Goal: Check status

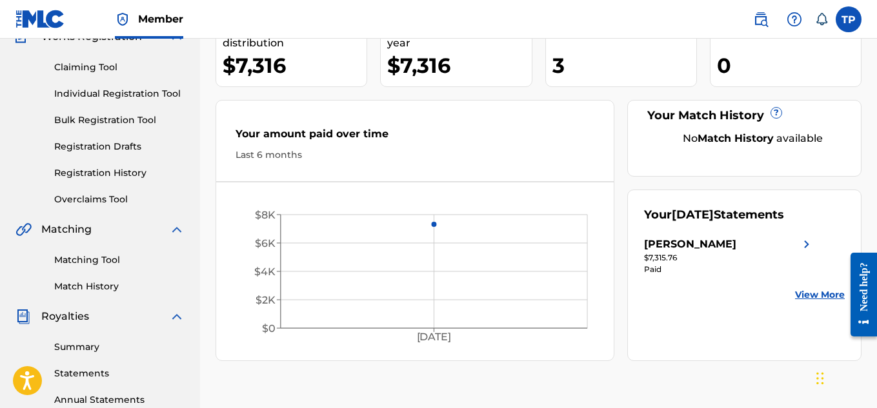
scroll to position [258, 0]
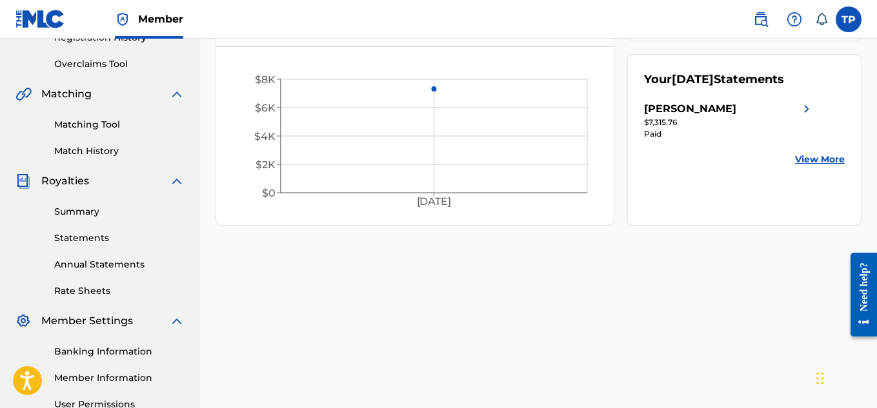
click at [828, 162] on link "View More" at bounding box center [820, 160] width 50 height 14
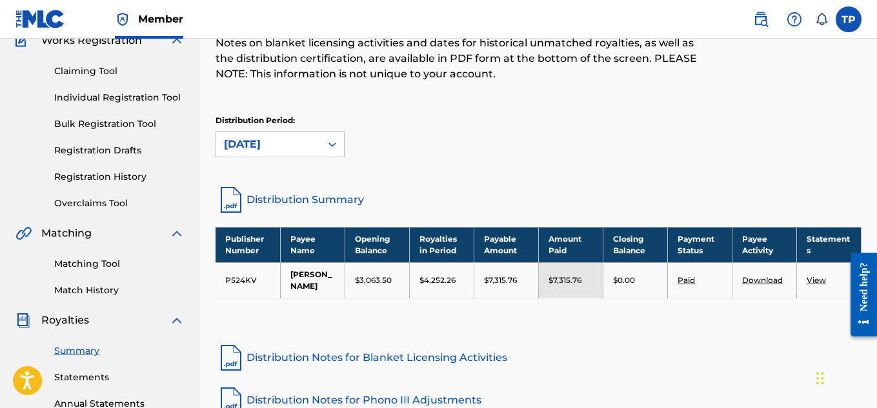
scroll to position [129, 0]
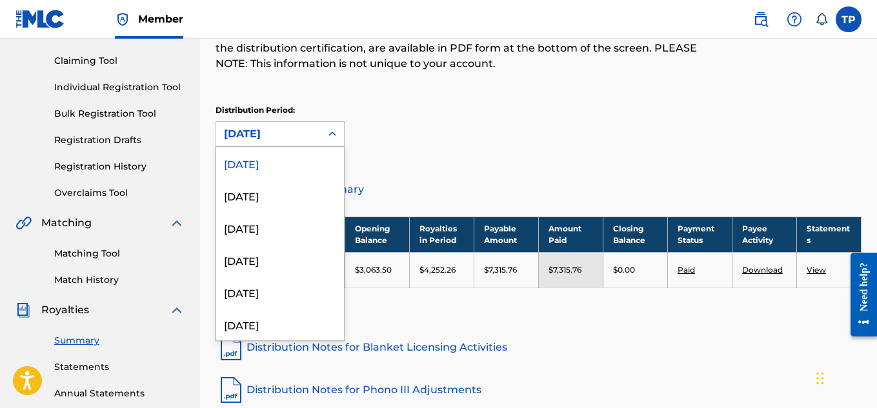
click at [332, 132] on icon at bounding box center [332, 134] width 13 height 13
click at [290, 193] on div "[DATE]" at bounding box center [280, 195] width 128 height 32
click at [331, 132] on icon at bounding box center [332, 134] width 13 height 13
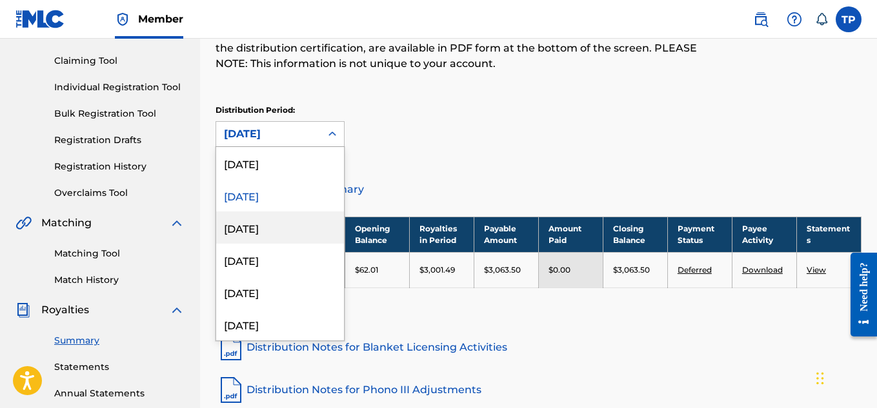
click at [274, 227] on div "[DATE]" at bounding box center [280, 228] width 128 height 32
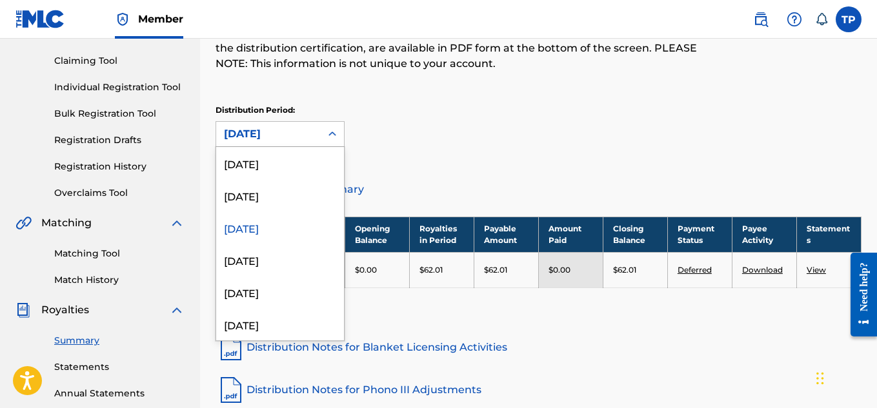
click at [324, 132] on div at bounding box center [332, 134] width 23 height 23
click at [284, 198] on div "[DATE]" at bounding box center [280, 195] width 128 height 32
click at [307, 135] on div "[DATE]" at bounding box center [268, 133] width 89 height 15
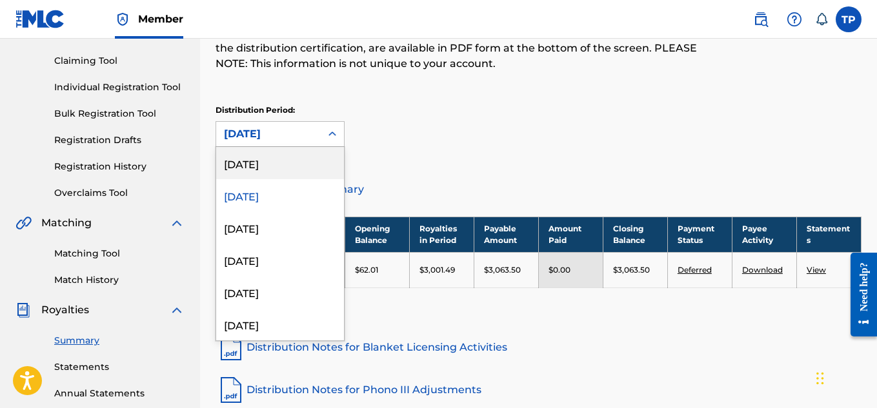
click at [290, 172] on div "[DATE]" at bounding box center [280, 163] width 128 height 32
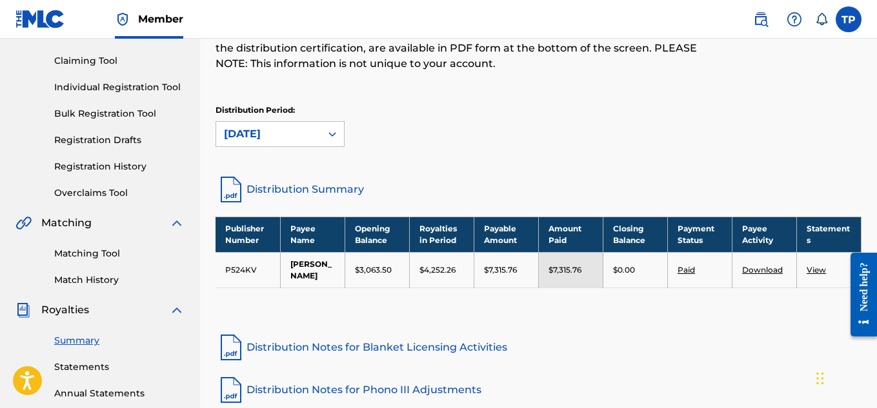
drag, startPoint x: 362, startPoint y: 222, endPoint x: 368, endPoint y: 291, distance: 69.3
drag, startPoint x: 368, startPoint y: 291, endPoint x: 655, endPoint y: 122, distance: 332.6
click at [655, 122] on div "Distribution Period: [DATE]" at bounding box center [538, 126] width 646 height 43
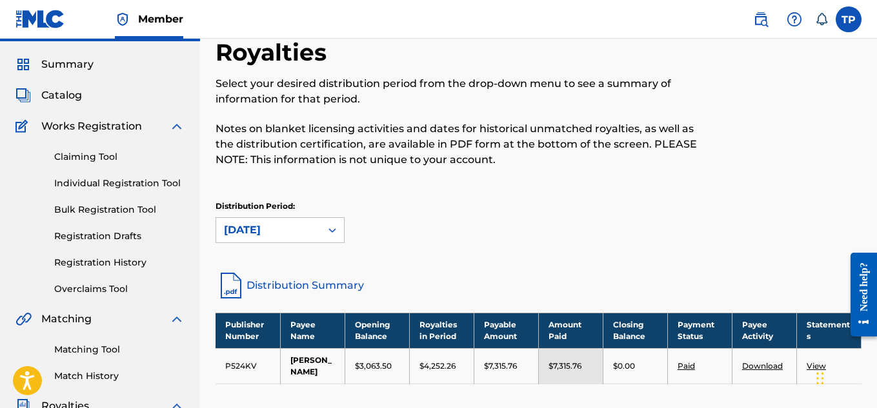
scroll to position [0, 0]
